Goal: Task Accomplishment & Management: Use online tool/utility

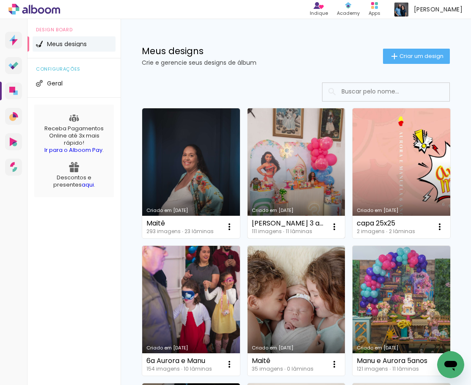
click at [302, 190] on link "Criado em [DATE]" at bounding box center [296, 173] width 98 height 130
